Goal: Navigation & Orientation: Understand site structure

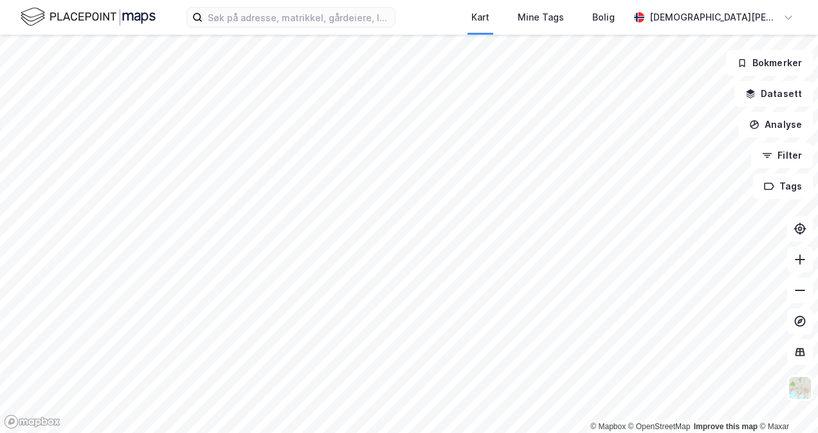
click at [467, 0] on html "Kart Mine Tags Bolig [PERSON_NAME] © Mapbox © OpenStreetMap Improve this map © …" at bounding box center [409, 216] width 818 height 433
click at [426, 184] on div "Kart Mine Tags Bolig [PERSON_NAME] © Mapbox © OpenStreetMap Improve this map © …" at bounding box center [409, 216] width 818 height 433
click at [648, 14] on icon at bounding box center [639, 17] width 18 height 10
click at [66, 24] on img at bounding box center [88, 17] width 135 height 23
